Goal: Information Seeking & Learning: Learn about a topic

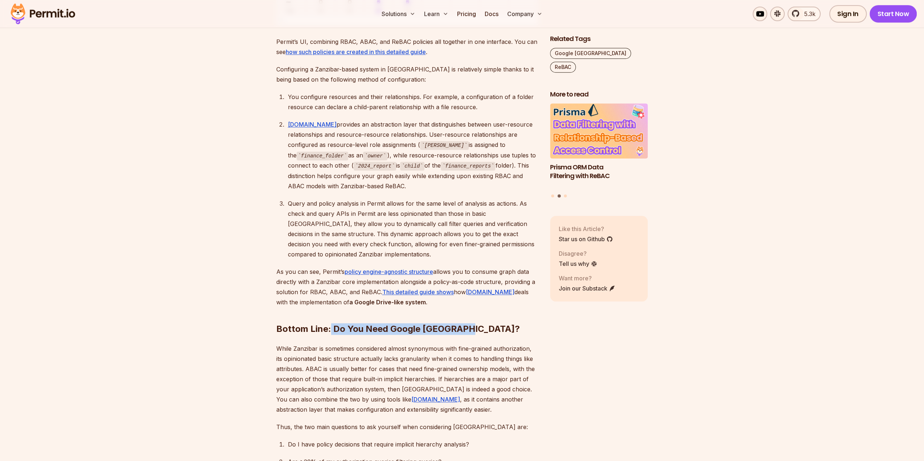
drag, startPoint x: 330, startPoint y: 258, endPoint x: 470, endPoint y: 250, distance: 140.0
click at [470, 294] on h2 "Bottom Line: Do You Need Google [GEOGRAPHIC_DATA]?" at bounding box center [407, 314] width 262 height 41
click at [331, 344] on p "While Zanzibar is sometimes considered almost synonymous with fine-grained auth…" at bounding box center [407, 379] width 262 height 71
click at [377, 344] on p "While Zanzibar is sometimes considered almost synonymous with fine-grained auth…" at bounding box center [407, 379] width 262 height 71
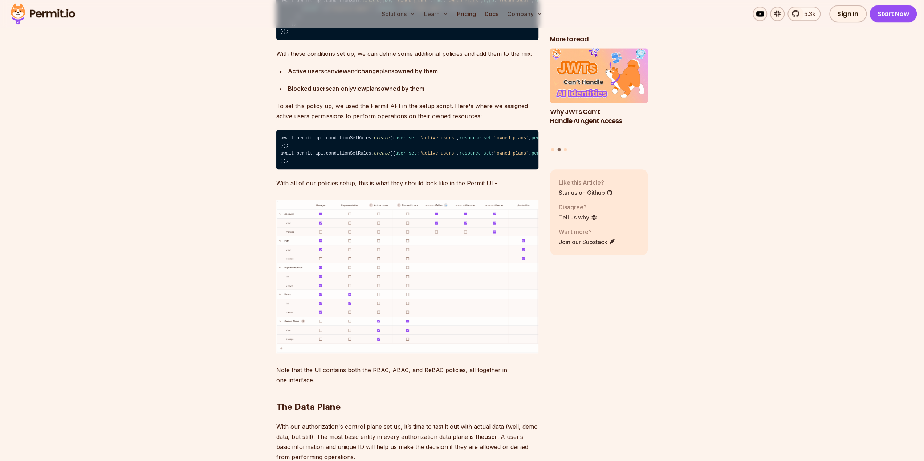
scroll to position [3449, 0]
